Goal: Information Seeking & Learning: Check status

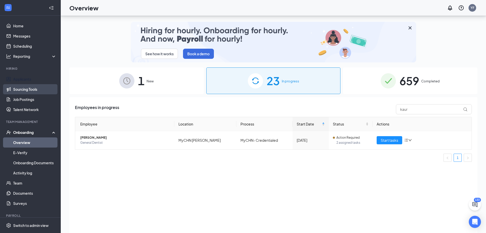
scroll to position [23, 0]
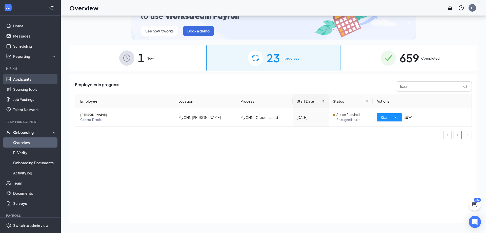
click at [28, 77] on link "Applicants" at bounding box center [34, 79] width 43 height 10
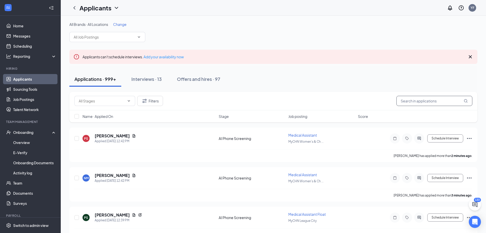
click at [416, 103] on input "text" at bounding box center [435, 101] width 76 height 10
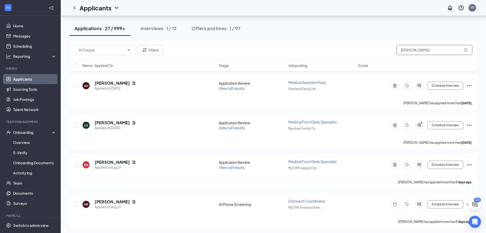
scroll to position [233, 0]
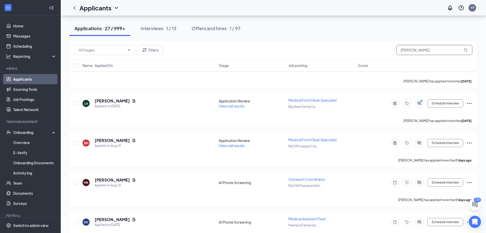
click at [401, 50] on input "hernandez" at bounding box center [435, 50] width 76 height 10
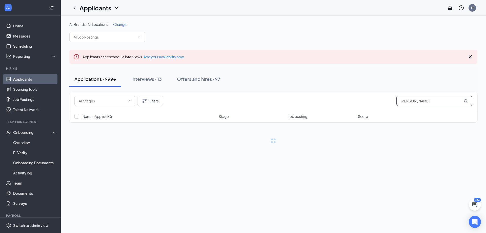
type input "abril hernandez"
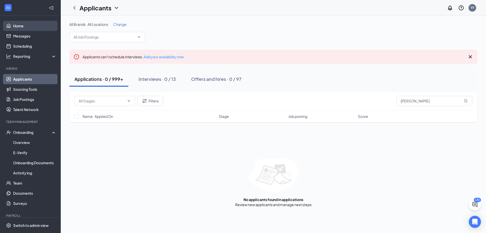
click at [16, 25] on link "Home" at bounding box center [34, 26] width 43 height 10
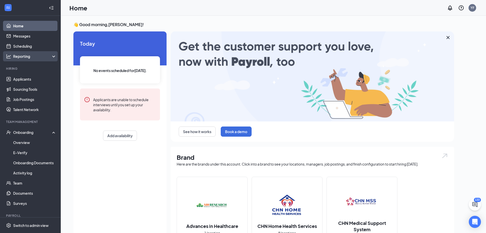
click at [51, 54] on div "Reporting" at bounding box center [35, 56] width 44 height 5
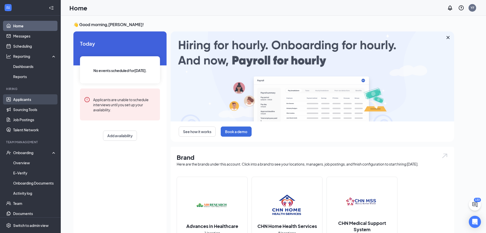
click at [25, 100] on link "Applicants" at bounding box center [34, 99] width 43 height 10
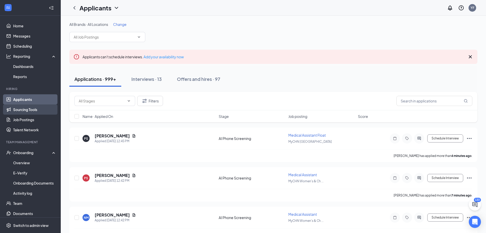
click at [31, 113] on link "Sourcing Tools" at bounding box center [34, 109] width 43 height 10
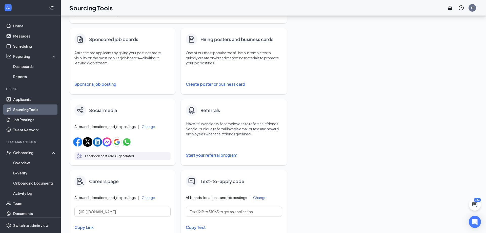
click at [51, 8] on icon "Collapse" at bounding box center [51, 7] width 5 height 5
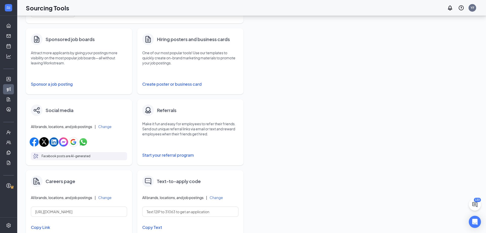
click at [7, 18] on ul "Home Messages Scheduling Hiring Applicants Sourcing Tools Job Postings Talent N…" at bounding box center [8, 116] width 17 height 201
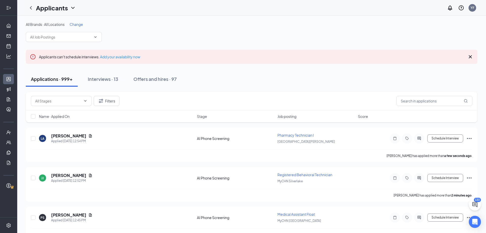
click at [8, 8] on icon "Expand" at bounding box center [7, 7] width 2 height 3
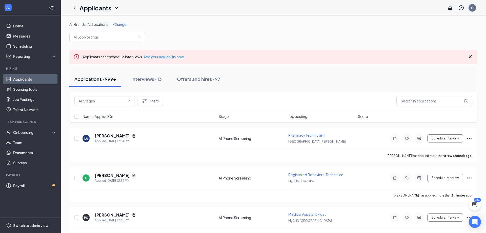
click at [26, 78] on link "Applicants" at bounding box center [34, 79] width 43 height 10
click at [13, 79] on link "Applicants" at bounding box center [34, 79] width 43 height 10
click at [116, 7] on icon "ChevronDown" at bounding box center [116, 8] width 6 height 6
click at [96, 33] on link "Archived applicants" at bounding box center [110, 33] width 55 height 5
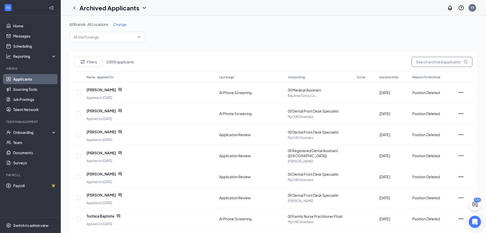
click at [441, 59] on input "text" at bounding box center [442, 62] width 61 height 10
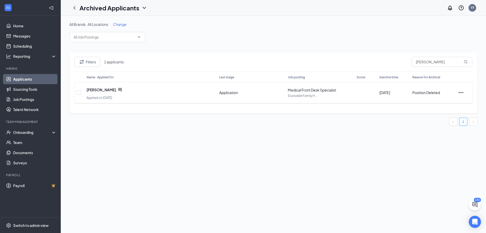
click at [118, 90] on icon "ChatActive" at bounding box center [120, 90] width 4 height 4
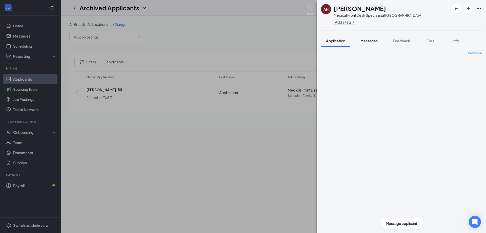
click at [371, 41] on span "Messages" at bounding box center [369, 41] width 17 height 5
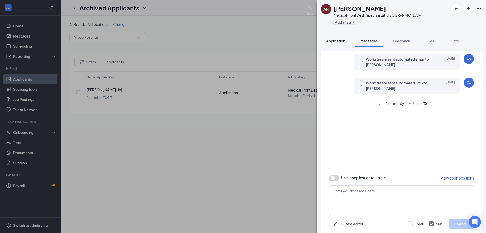
click at [337, 41] on span "Application" at bounding box center [335, 41] width 19 height 5
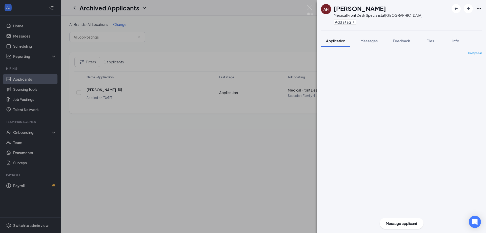
click at [479, 9] on icon "Ellipses" at bounding box center [479, 9] width 6 height 6
click at [439, 22] on link "View full application" at bounding box center [452, 20] width 55 height 5
click at [307, 6] on div "AH Abril Hernandez Medical Front Desk Specialist at Scarsdale Family Health Cen…" at bounding box center [243, 116] width 486 height 233
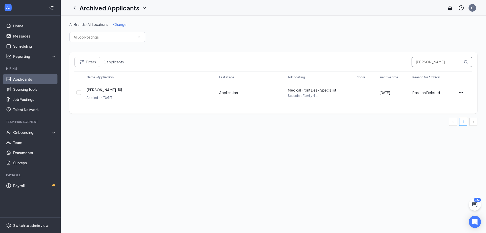
drag, startPoint x: 449, startPoint y: 63, endPoint x: 398, endPoint y: 63, distance: 51.4
click at [412, 63] on input "abril hernandez" at bounding box center [442, 62] width 61 height 10
type input "briana martinez"
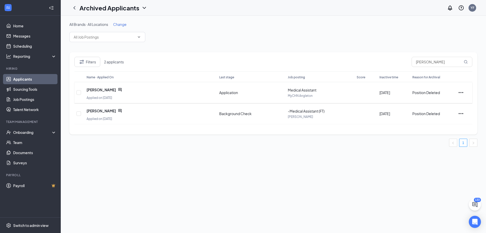
click at [118, 89] on icon "ChatActive" at bounding box center [119, 89] width 3 height 3
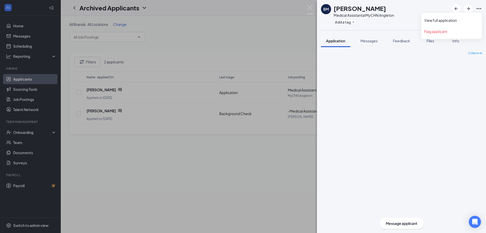
click at [480, 9] on icon "Ellipses" at bounding box center [479, 9] width 6 height 6
click at [439, 20] on link "View full application" at bounding box center [452, 20] width 55 height 5
click at [115, 110] on div "BM Briana Martinez Medical Assistant at MyCHN Angleton Add a tag Application Me…" at bounding box center [243, 116] width 486 height 233
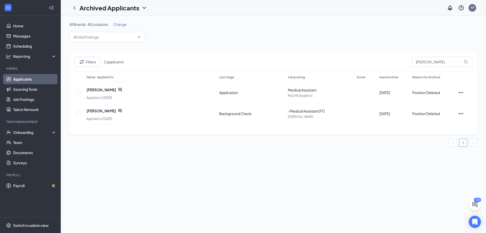
click at [118, 110] on icon "ChatActive" at bounding box center [119, 110] width 3 height 3
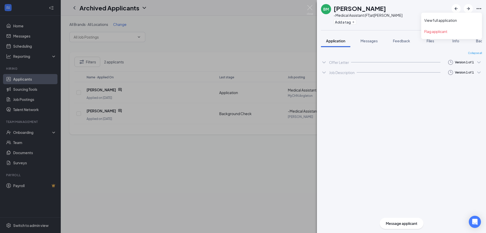
click at [479, 8] on icon "Ellipses" at bounding box center [479, 9] width 6 height 6
click at [445, 19] on div "BM Briana Martinez -Medical Assistant (FT) at MyCHN Adoue Add a tag" at bounding box center [401, 15] width 169 height 30
click at [478, 8] on icon "Ellipses" at bounding box center [479, 9] width 6 height 6
click at [446, 20] on link "View full application" at bounding box center [452, 20] width 55 height 5
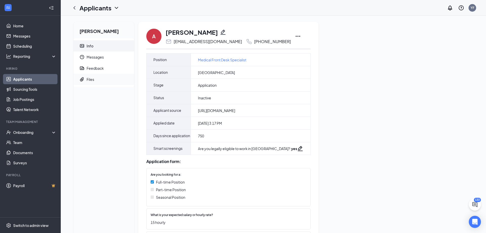
click at [83, 79] on icon "Paperclip" at bounding box center [82, 79] width 4 height 4
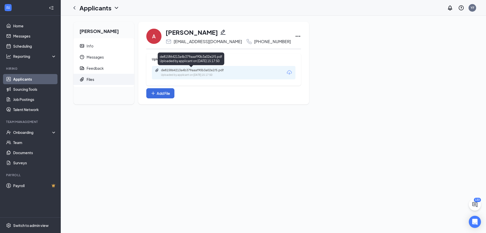
click at [182, 72] on div "de815864213a4b379aaaf90b3a02e1f5.pdf" at bounding box center [196, 70] width 71 height 4
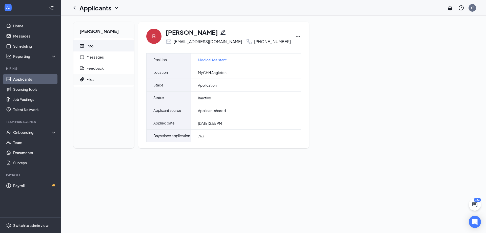
click at [89, 79] on div "Files" at bounding box center [91, 79] width 8 height 5
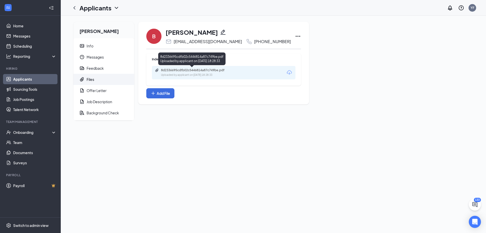
click at [198, 71] on div "8d2336695cdfb02c5446814a87c749be.pdf" at bounding box center [196, 70] width 71 height 4
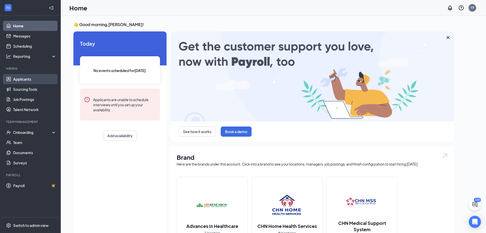
click at [22, 77] on link "Applicants" at bounding box center [34, 79] width 43 height 10
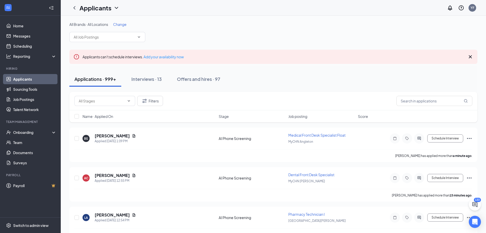
click at [114, 7] on icon "ChevronDown" at bounding box center [116, 8] width 6 height 6
click at [101, 33] on link "Archived applicants" at bounding box center [110, 33] width 55 height 5
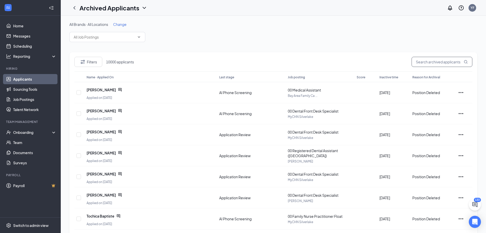
click at [432, 64] on input "text" at bounding box center [442, 62] width 61 height 10
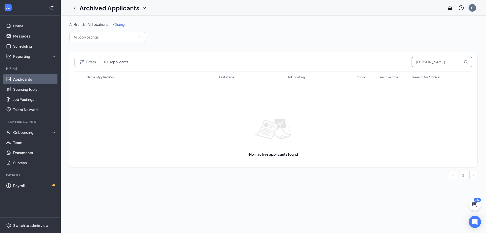
drag, startPoint x: 431, startPoint y: 62, endPoint x: 398, endPoint y: 62, distance: 32.7
click at [412, 62] on input "[PERSON_NAME]" at bounding box center [442, 62] width 61 height 10
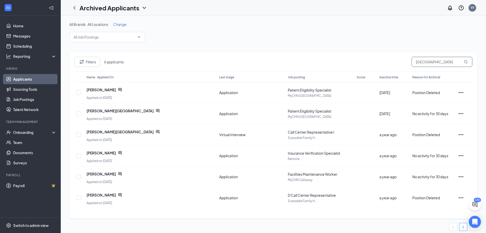
drag, startPoint x: 439, startPoint y: 60, endPoint x: 393, endPoint y: 60, distance: 45.6
click at [412, 60] on input "[GEOGRAPHIC_DATA]" at bounding box center [442, 62] width 61 height 10
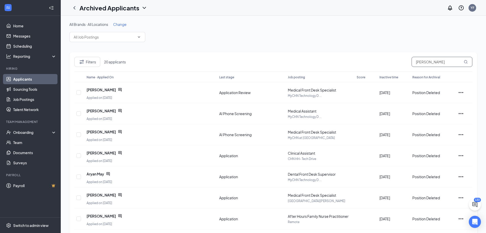
type input "[PERSON_NAME]"
click at [109, 78] on span "Name · Applied On" at bounding box center [100, 77] width 27 height 4
click at [33, 130] on div "Onboarding" at bounding box center [32, 132] width 39 height 5
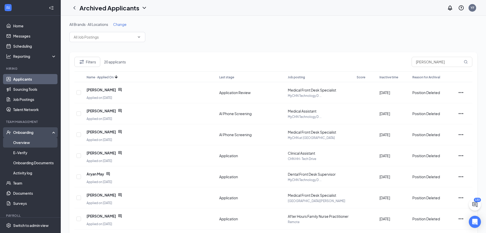
click at [26, 143] on link "Overview" at bounding box center [34, 142] width 43 height 10
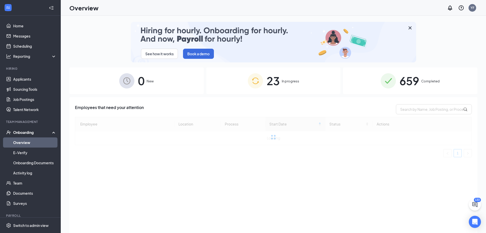
click at [422, 82] on div "659 Completed" at bounding box center [410, 80] width 135 height 27
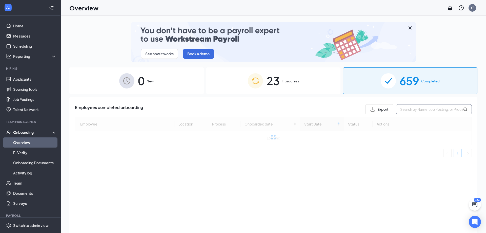
click at [407, 110] on input "text" at bounding box center [434, 109] width 76 height 10
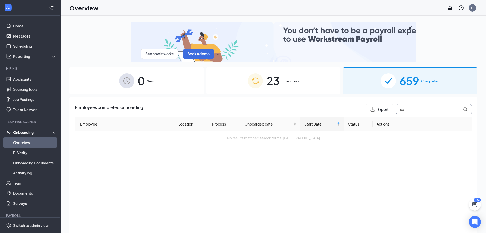
type input "s"
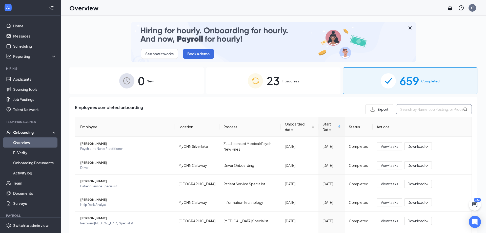
click at [404, 107] on input "text" at bounding box center [434, 109] width 76 height 10
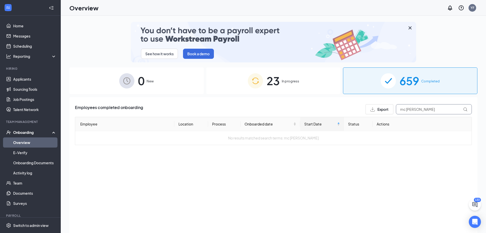
drag, startPoint x: 427, startPoint y: 109, endPoint x: 388, endPoint y: 109, distance: 38.3
click at [396, 109] on input "mc [PERSON_NAME]" at bounding box center [434, 109] width 76 height 10
type input "[GEOGRAPHIC_DATA]"
